Goal: Unclear

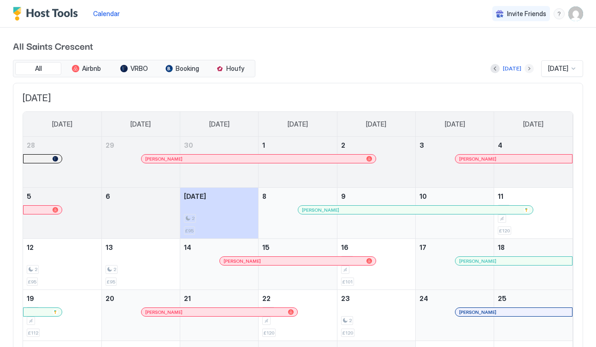
click at [524, 67] on button "Next month" at bounding box center [528, 68] width 9 height 9
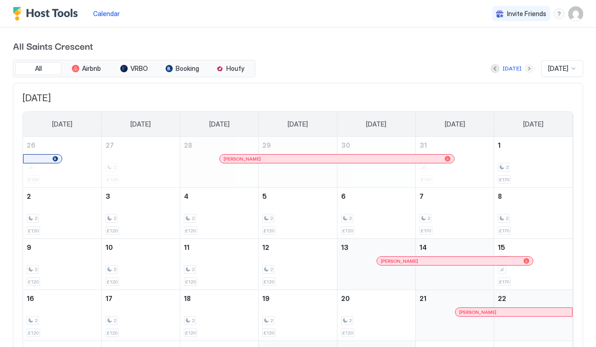
click at [524, 69] on button "Next month" at bounding box center [528, 68] width 9 height 9
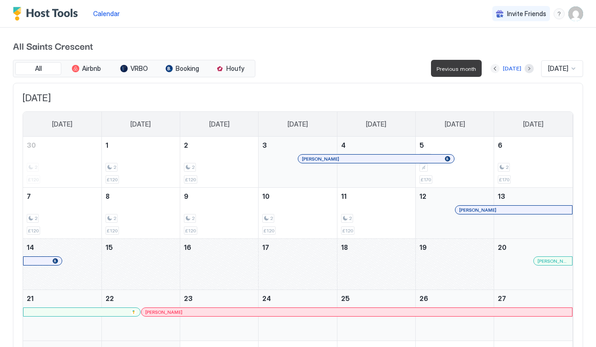
click at [490, 71] on button "Previous month" at bounding box center [494, 68] width 9 height 9
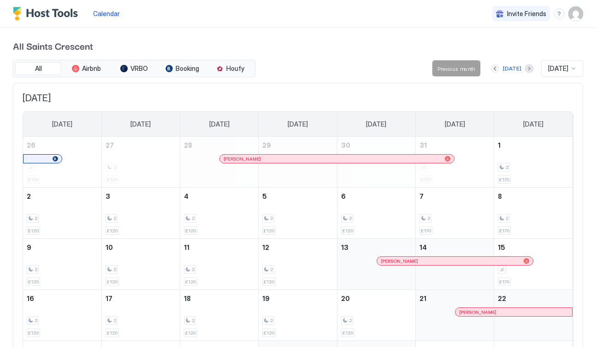
click at [491, 68] on button "Previous month" at bounding box center [494, 68] width 9 height 9
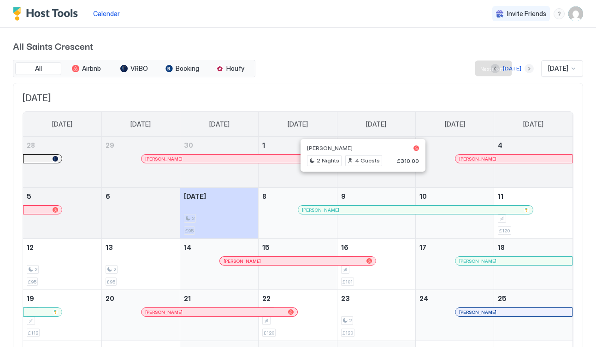
click at [524, 69] on button "Next month" at bounding box center [528, 68] width 9 height 9
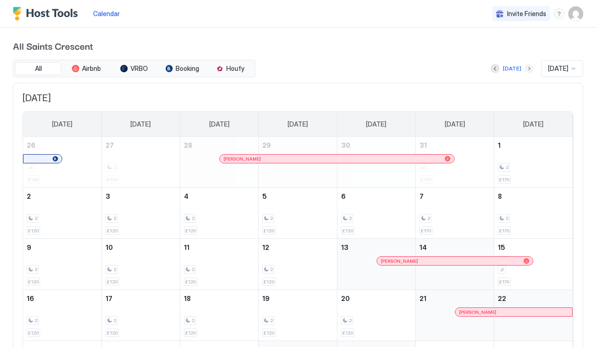
click at [524, 67] on button "Next month" at bounding box center [528, 68] width 9 height 9
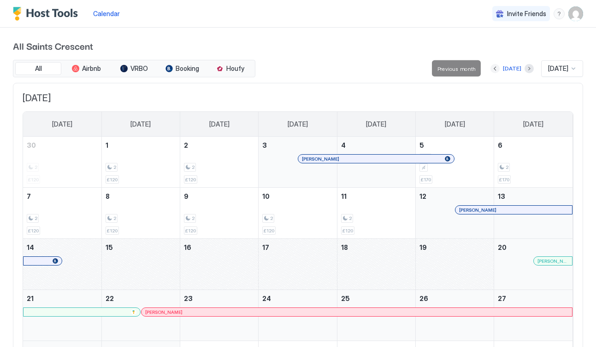
click at [490, 68] on button "Previous month" at bounding box center [494, 68] width 9 height 9
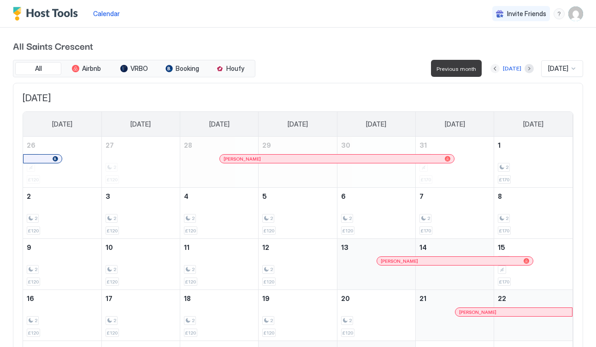
click at [490, 68] on button "Previous month" at bounding box center [494, 68] width 9 height 9
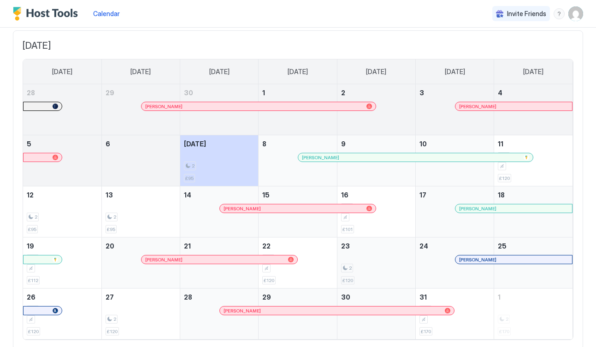
scroll to position [60, 0]
